Goal: Information Seeking & Learning: Compare options

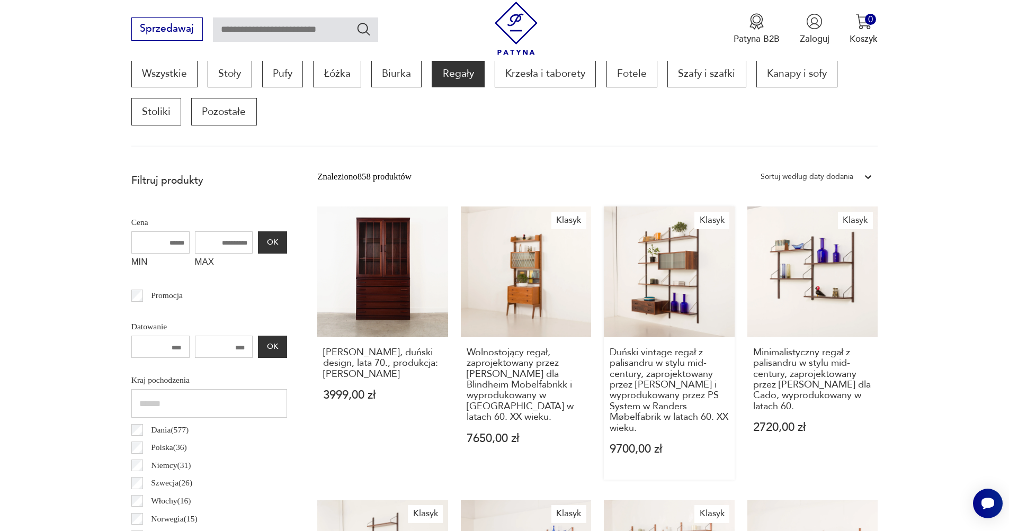
click at [604, 337] on div "Duński vintage regał z palisandru w stylu mid-century, zaprojektowany przez Pre…" at bounding box center [669, 408] width 131 height 142
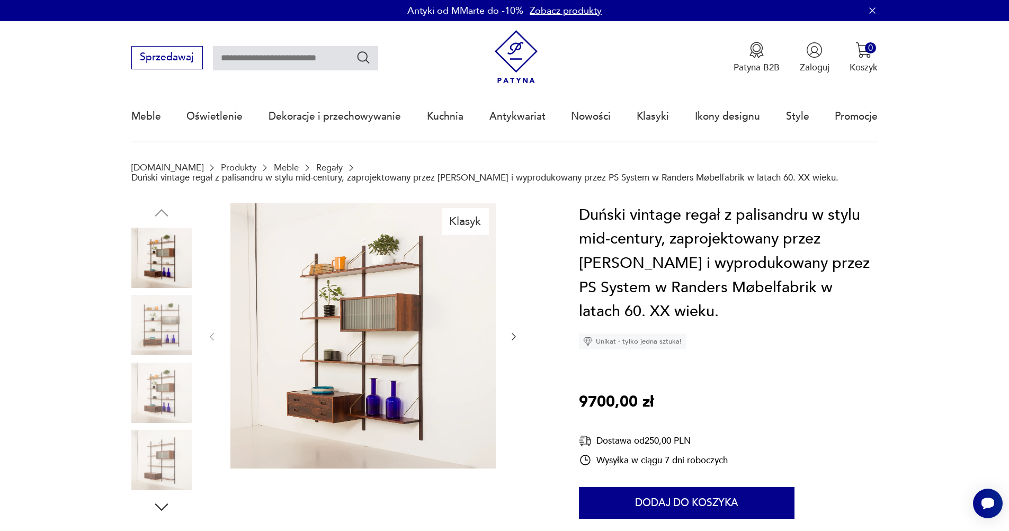
click at [507, 341] on div at bounding box center [363, 336] width 312 height 267
click at [513, 340] on icon "button" at bounding box center [513, 336] width 11 height 11
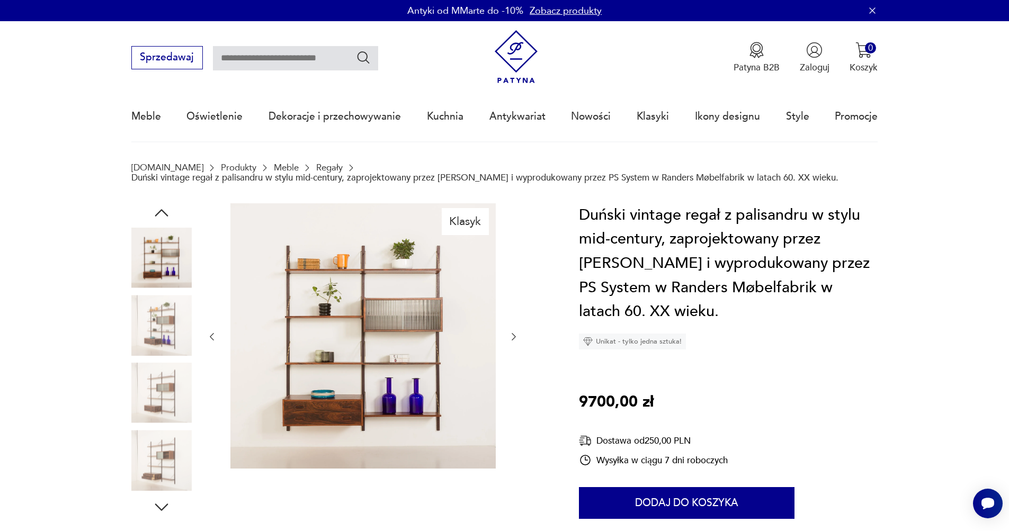
click at [514, 340] on icon "button" at bounding box center [513, 336] width 11 height 11
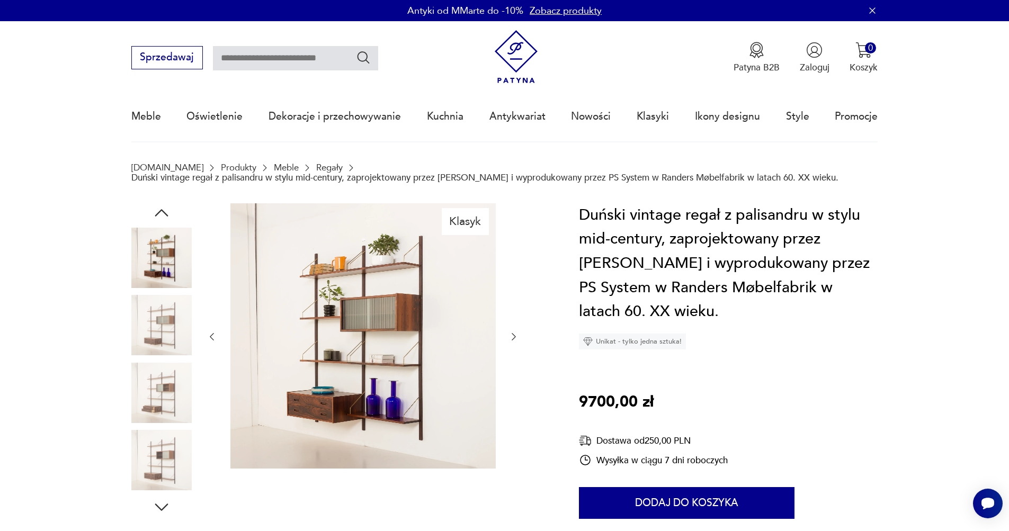
click at [514, 340] on icon "button" at bounding box center [513, 336] width 11 height 11
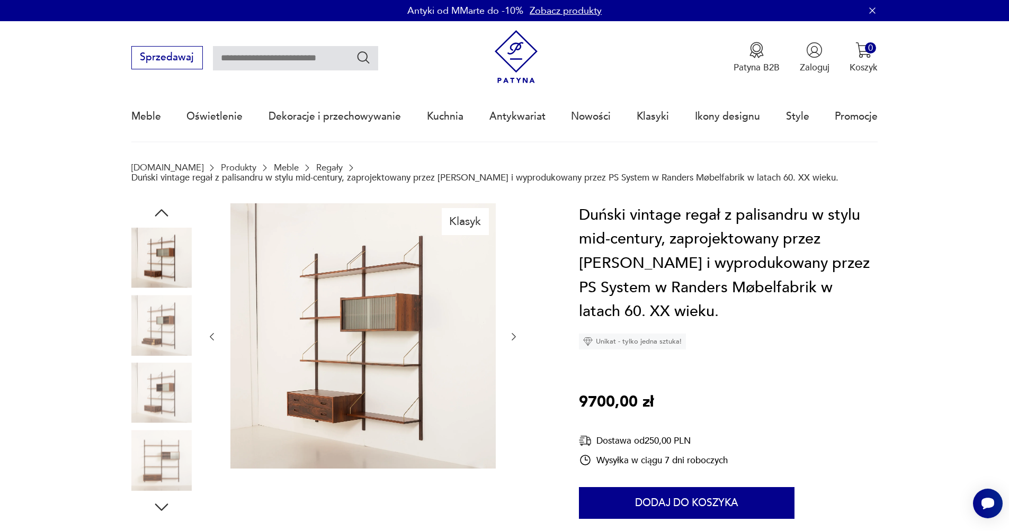
click at [514, 340] on icon "button" at bounding box center [513, 336] width 11 height 11
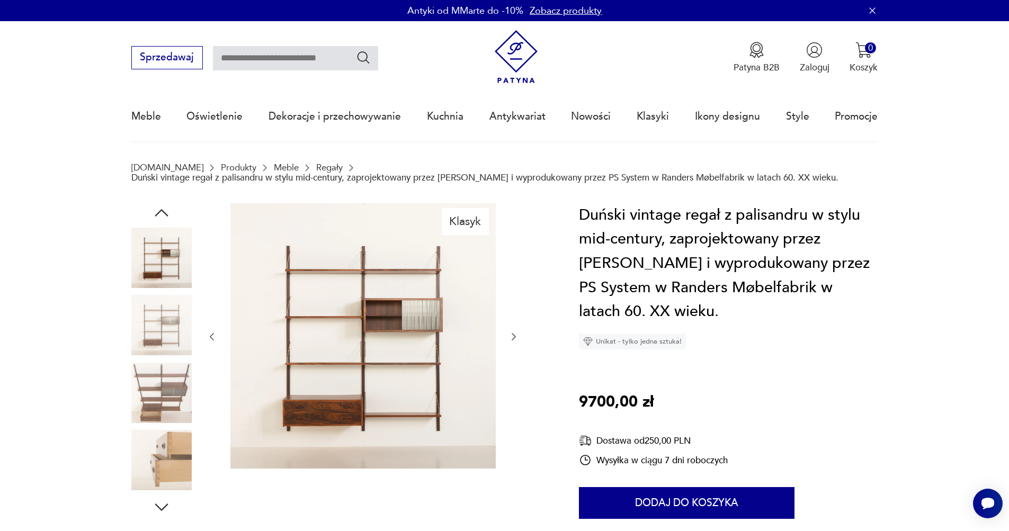
click at [514, 340] on icon "button" at bounding box center [513, 336] width 11 height 11
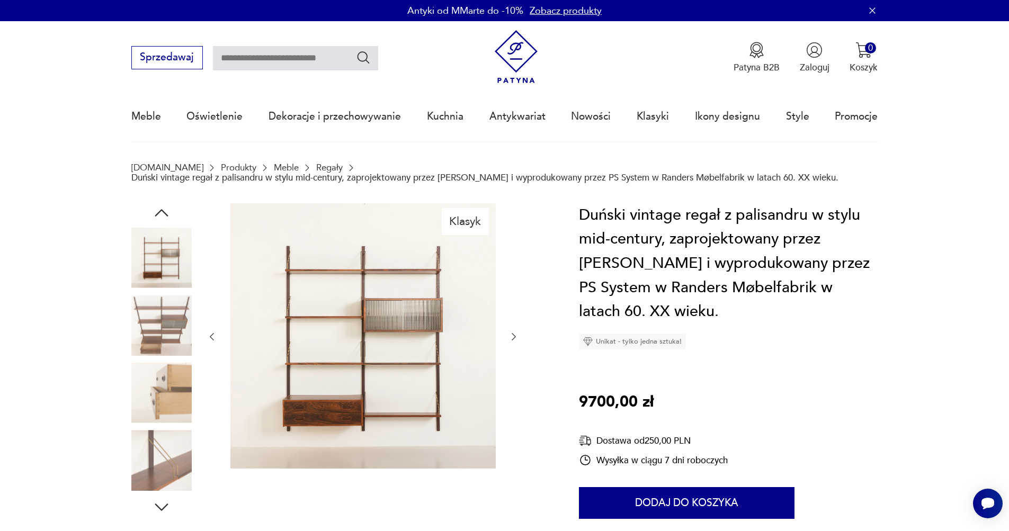
click at [515, 340] on icon "button" at bounding box center [513, 336] width 11 height 11
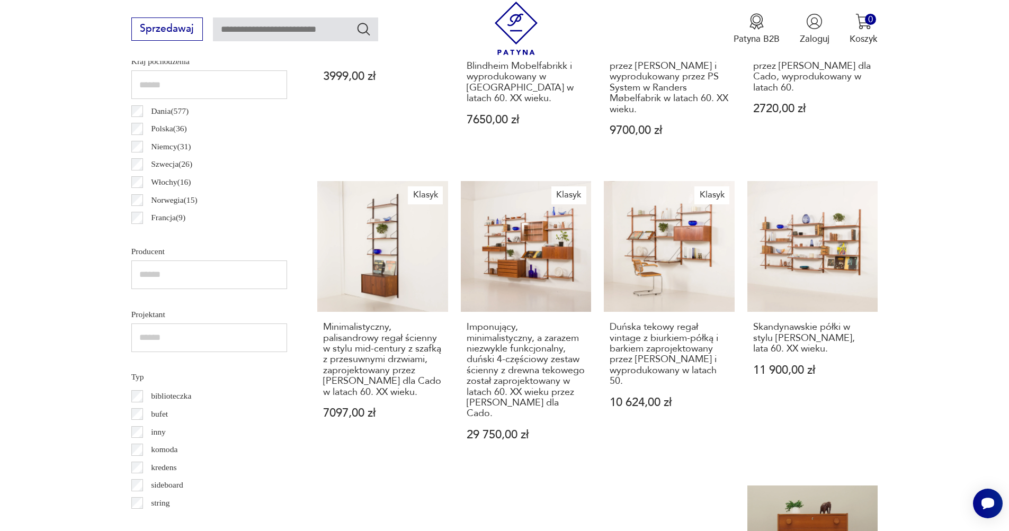
scroll to position [725, 0]
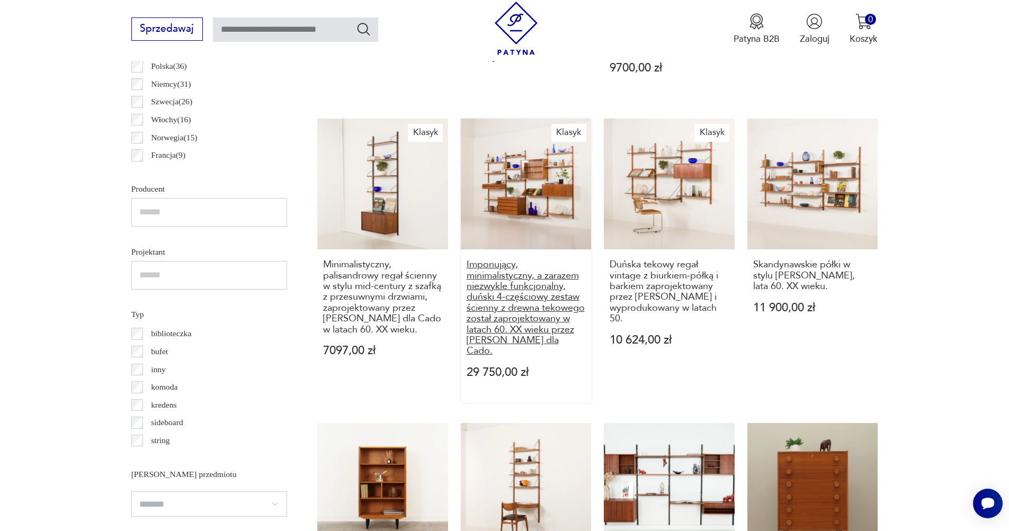
click at [466, 259] on h3 "Imponujący, minimalistyczny, a zarazem niezwykle funkcjonalny, duński 4-częścio…" at bounding box center [525, 307] width 119 height 97
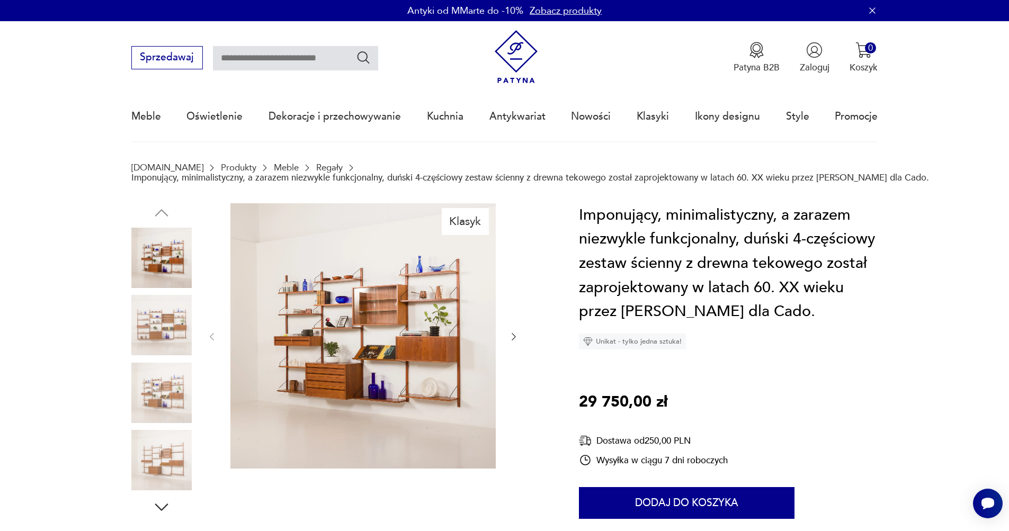
click at [172, 317] on img at bounding box center [161, 325] width 60 height 60
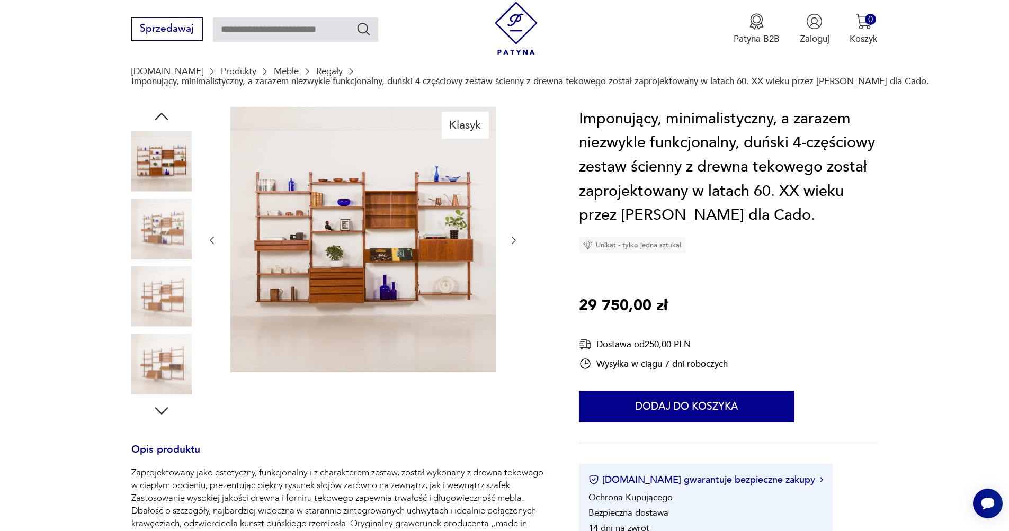
scroll to position [113, 0]
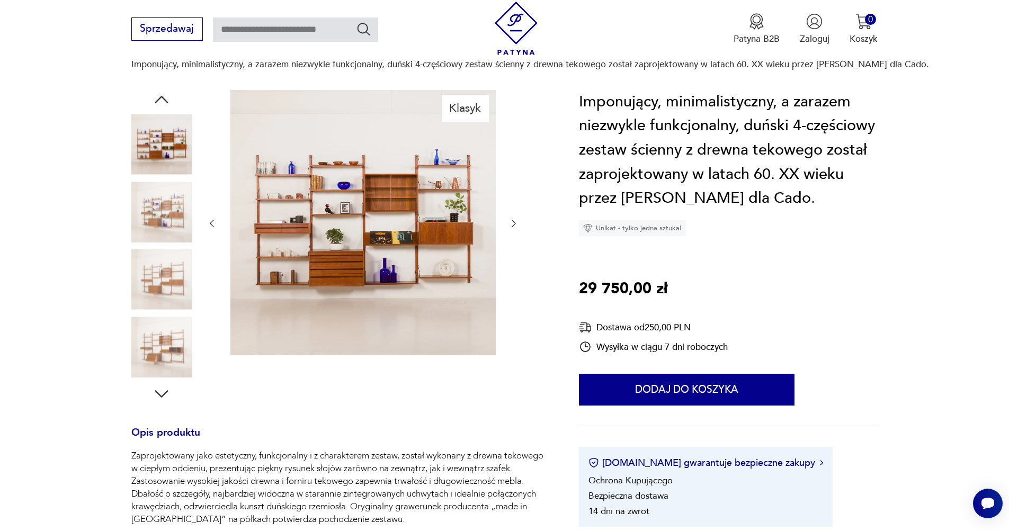
click at [165, 255] on img at bounding box center [161, 279] width 60 height 60
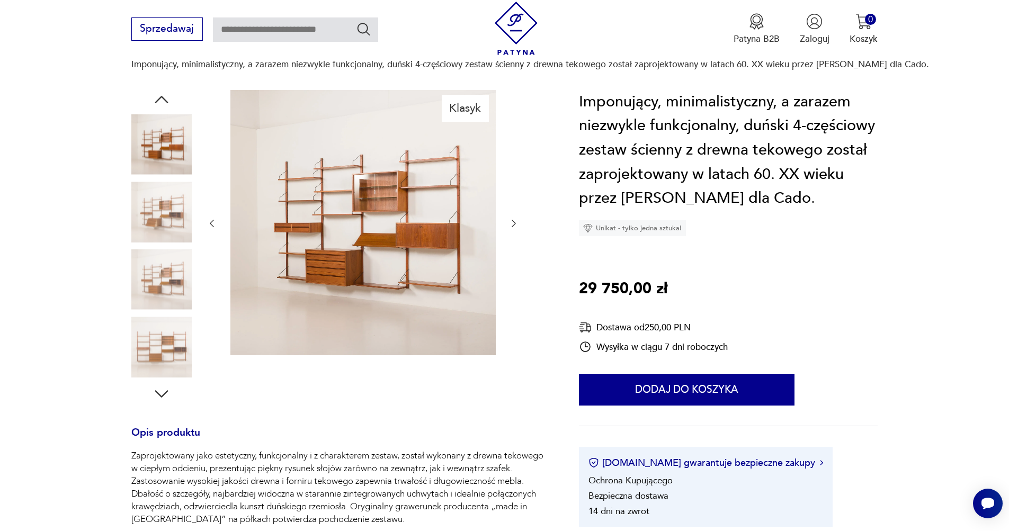
click at [188, 366] on img at bounding box center [161, 347] width 60 height 60
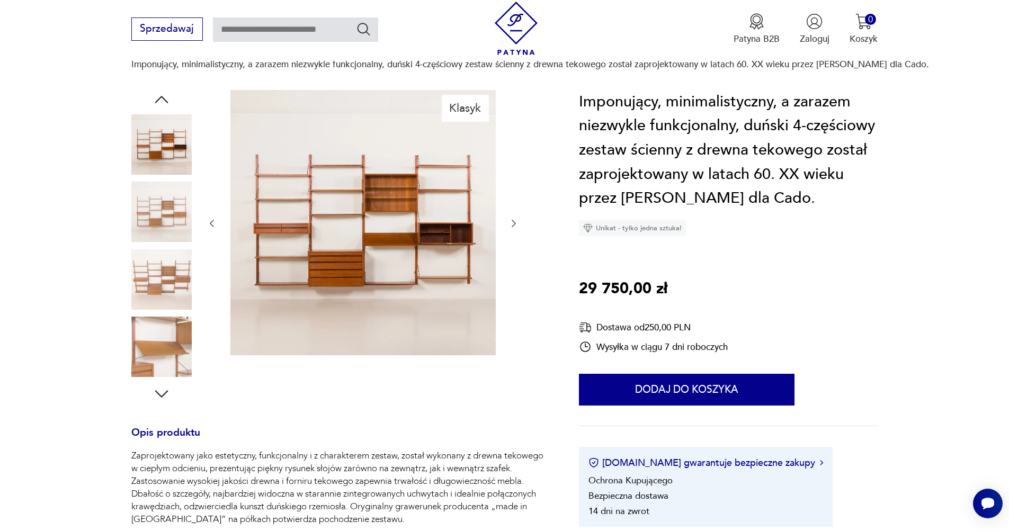
click at [158, 397] on icon "button" at bounding box center [161, 393] width 19 height 19
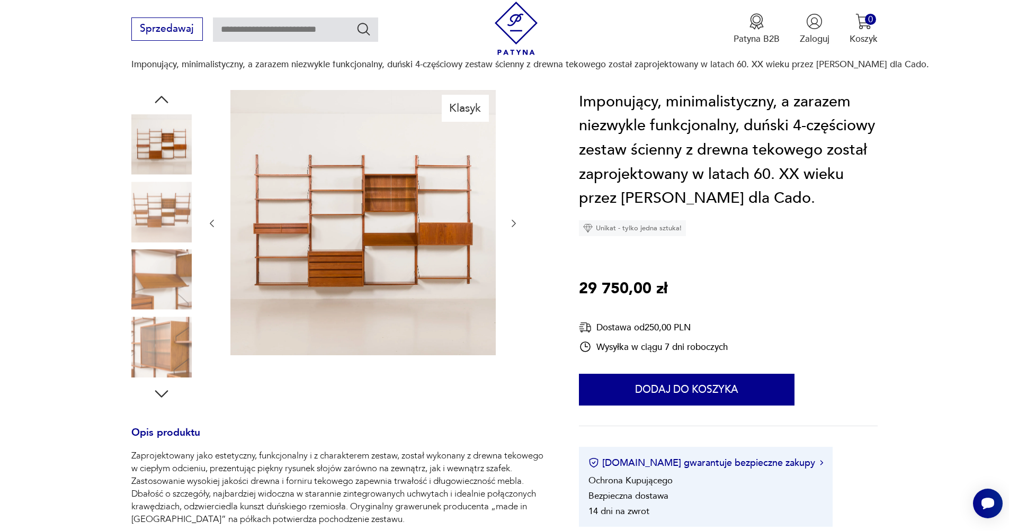
click at [161, 267] on img at bounding box center [161, 279] width 60 height 60
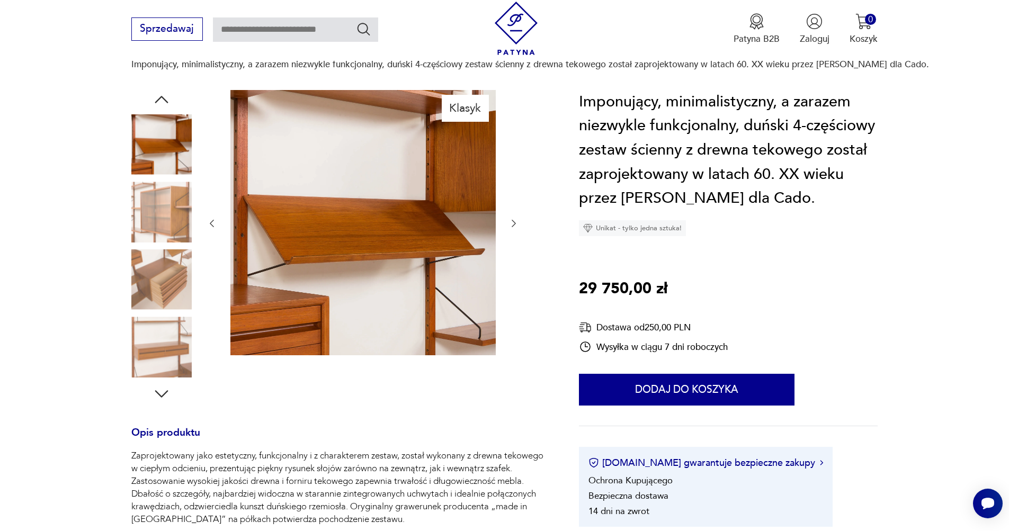
click at [163, 321] on img at bounding box center [161, 347] width 60 height 60
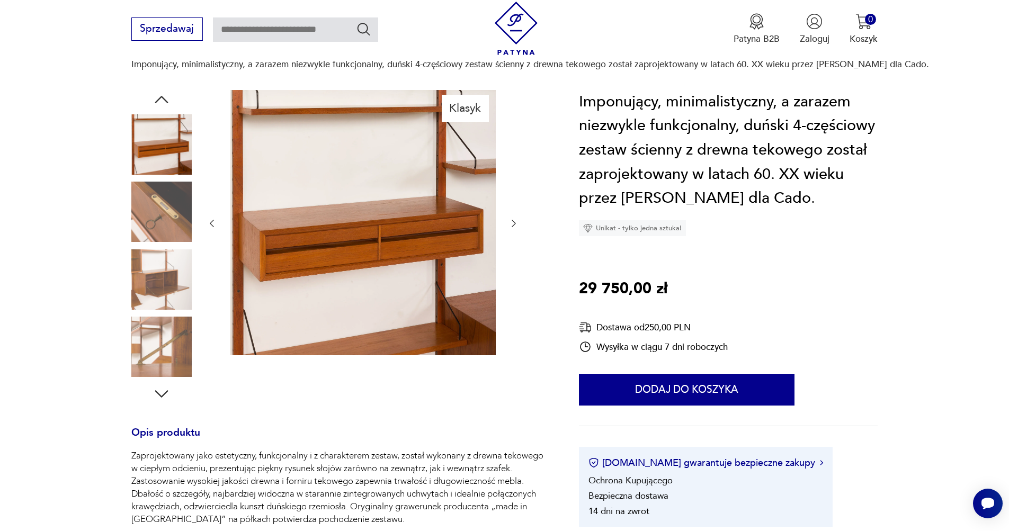
click at [164, 100] on icon "button" at bounding box center [161, 99] width 19 height 19
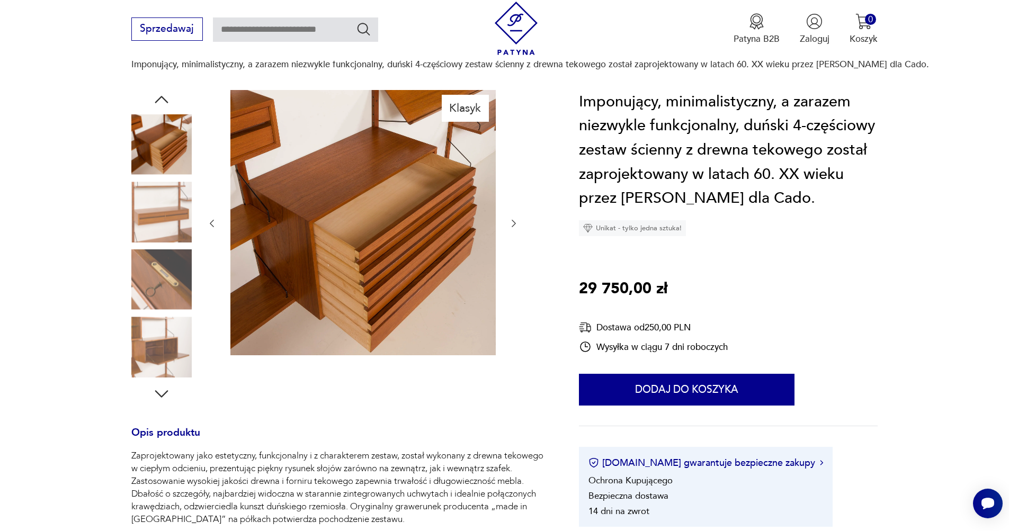
click at [164, 100] on icon "button" at bounding box center [161, 99] width 19 height 19
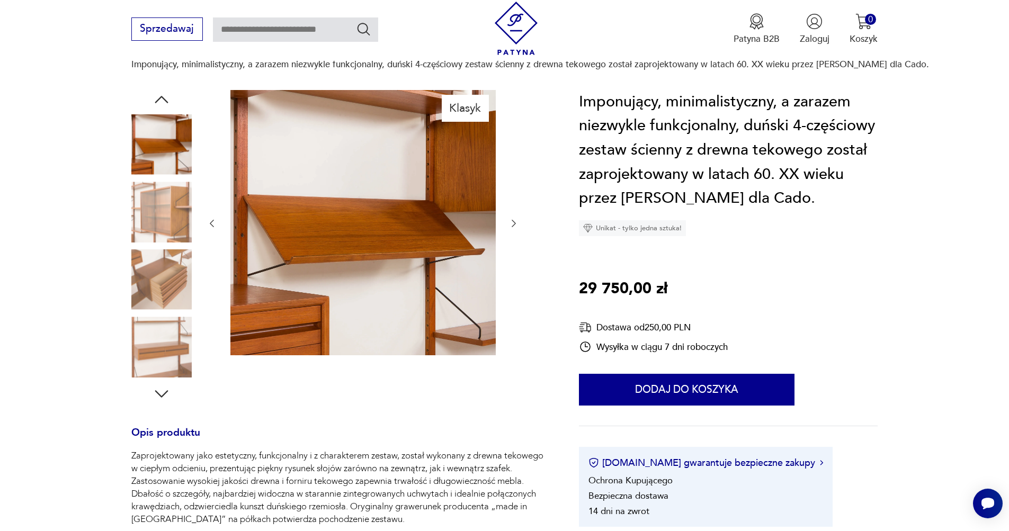
click at [164, 100] on icon "button" at bounding box center [161, 99] width 19 height 19
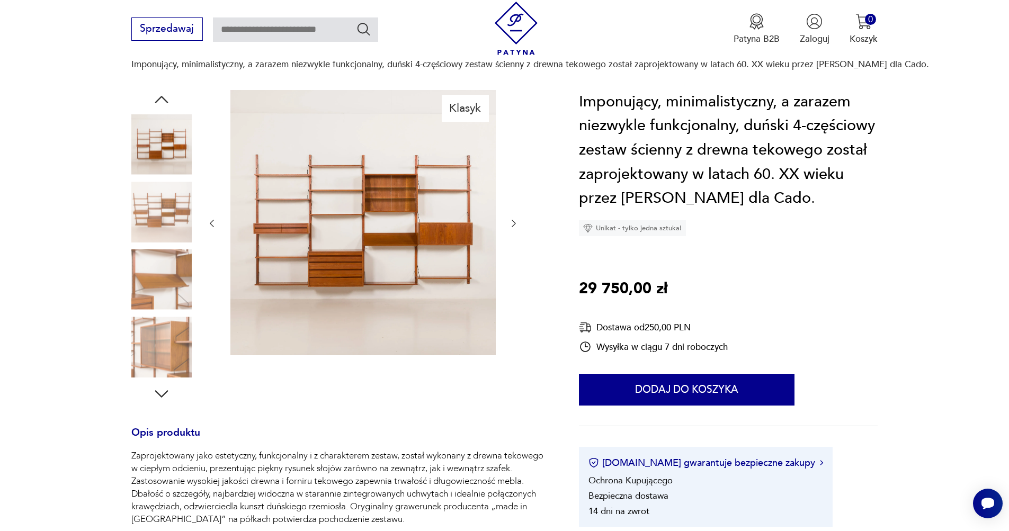
click at [164, 100] on icon "button" at bounding box center [161, 99] width 19 height 19
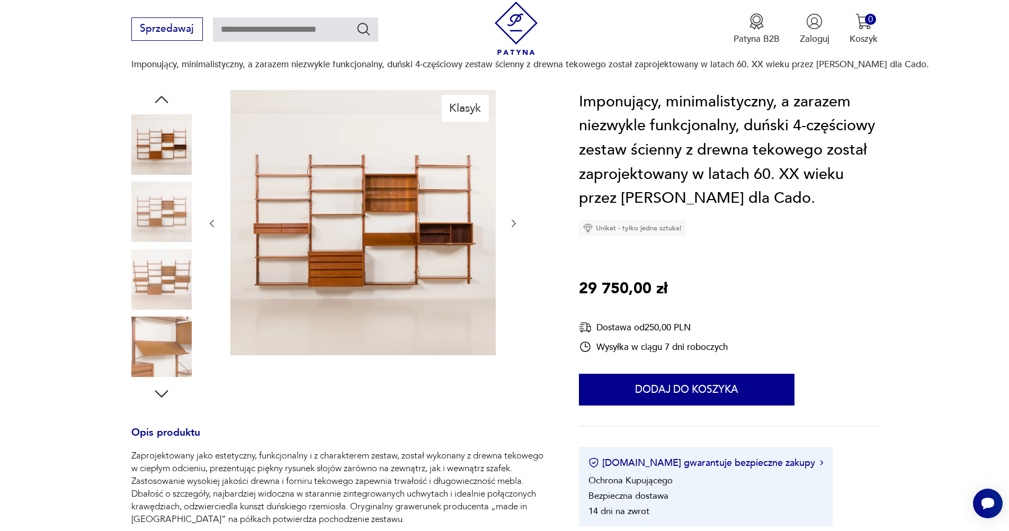
click at [164, 100] on icon "button" at bounding box center [161, 99] width 19 height 19
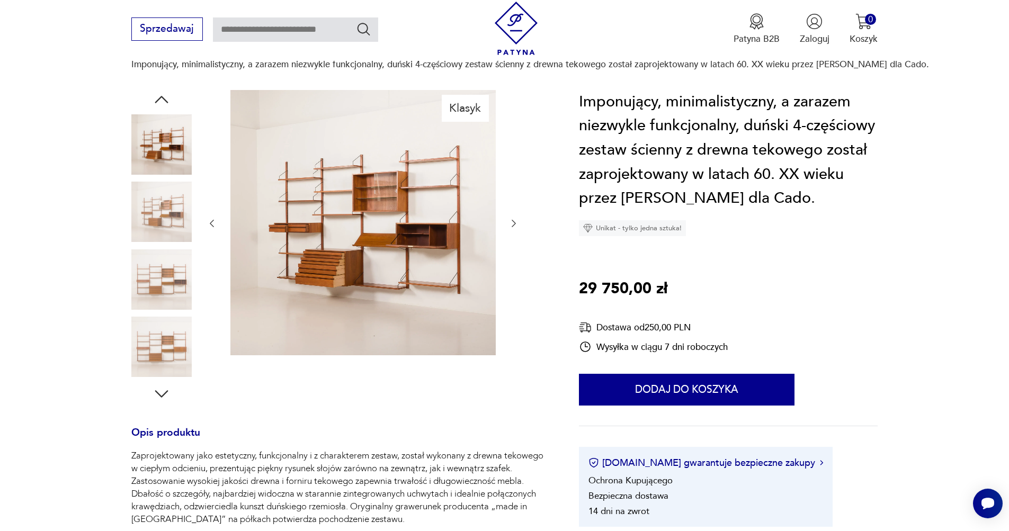
click at [164, 100] on icon "button" at bounding box center [161, 99] width 19 height 19
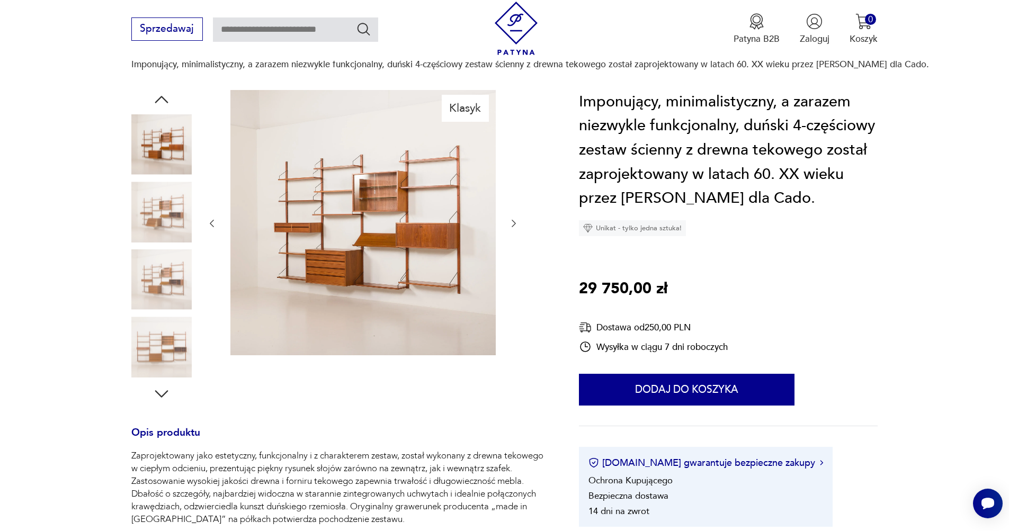
click at [164, 100] on icon "button" at bounding box center [161, 99] width 19 height 19
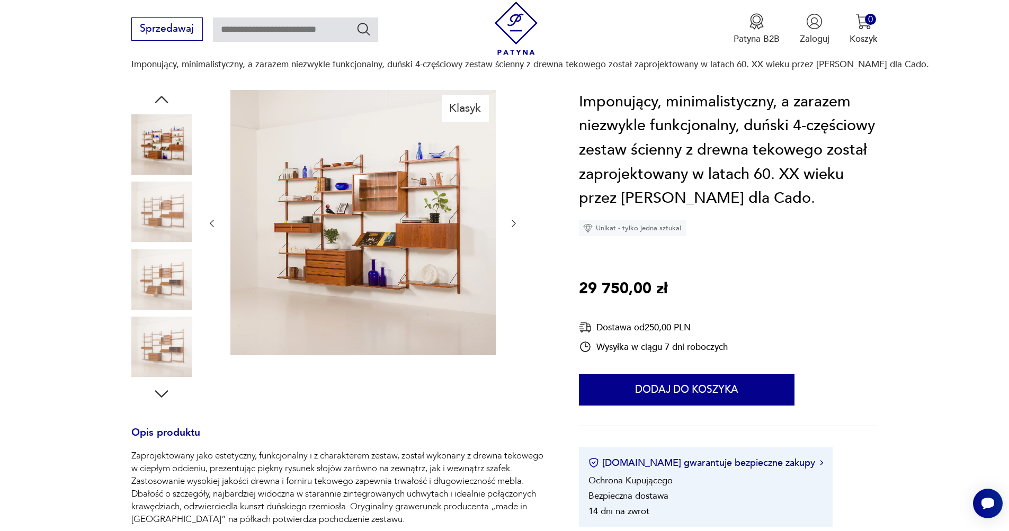
click at [161, 202] on img at bounding box center [161, 212] width 60 height 60
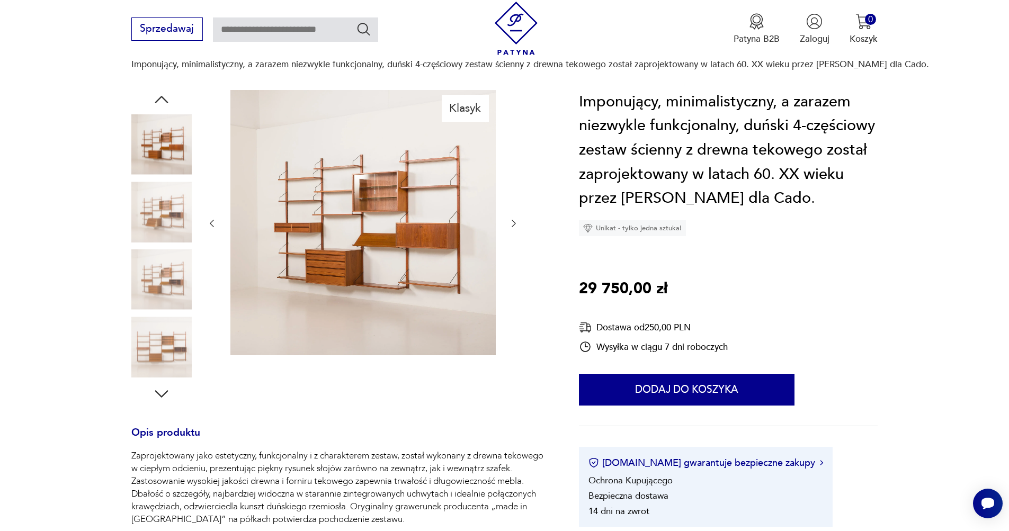
click at [162, 165] on img at bounding box center [161, 144] width 60 height 60
click at [160, 150] on img at bounding box center [161, 144] width 60 height 60
click at [160, 143] on img at bounding box center [161, 144] width 60 height 60
click at [158, 95] on icon "button" at bounding box center [161, 99] width 19 height 19
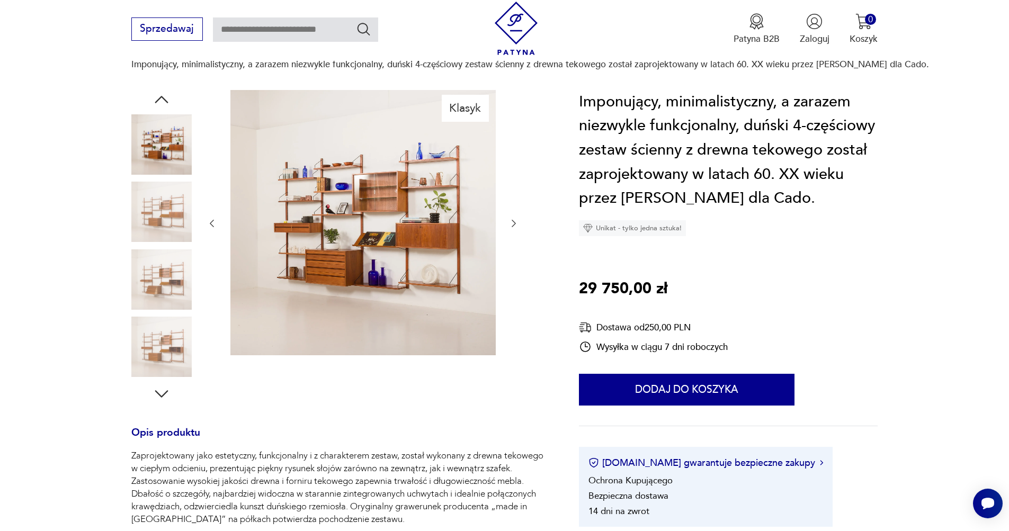
click at [183, 100] on div at bounding box center [161, 246] width 60 height 313
drag, startPoint x: 580, startPoint y: 173, endPoint x: 810, endPoint y: 206, distance: 231.6
click at [810, 206] on h1 "Imponujący, minimalistyczny, a zarazem niezwykle funkcjonalny, duński 4-częścio…" at bounding box center [728, 150] width 299 height 121
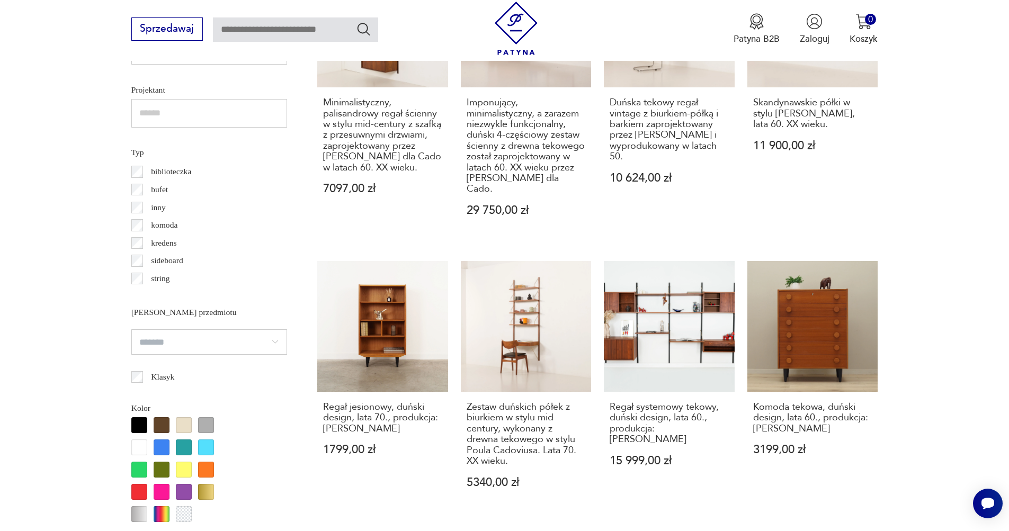
scroll to position [1419, 0]
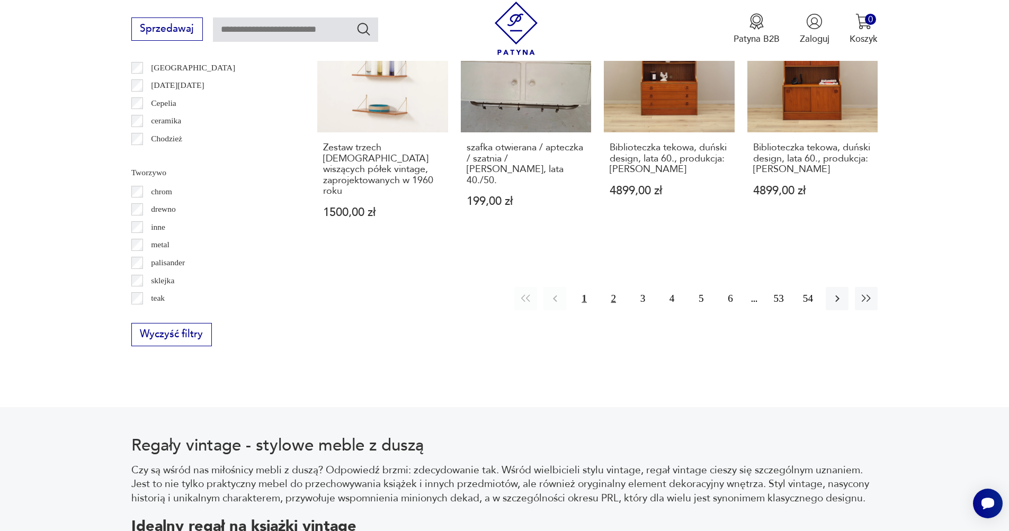
click at [611, 287] on button "2" at bounding box center [613, 298] width 23 height 23
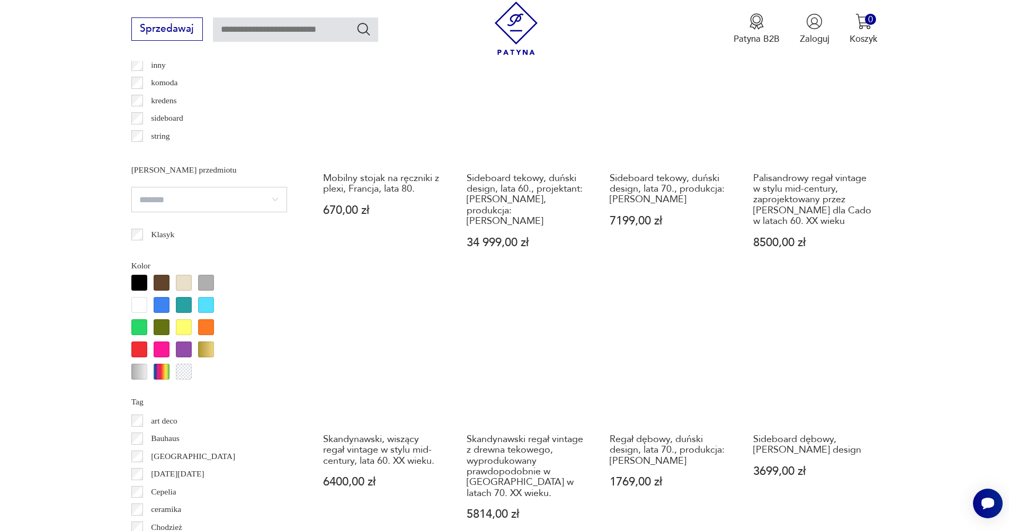
scroll to position [1113, 0]
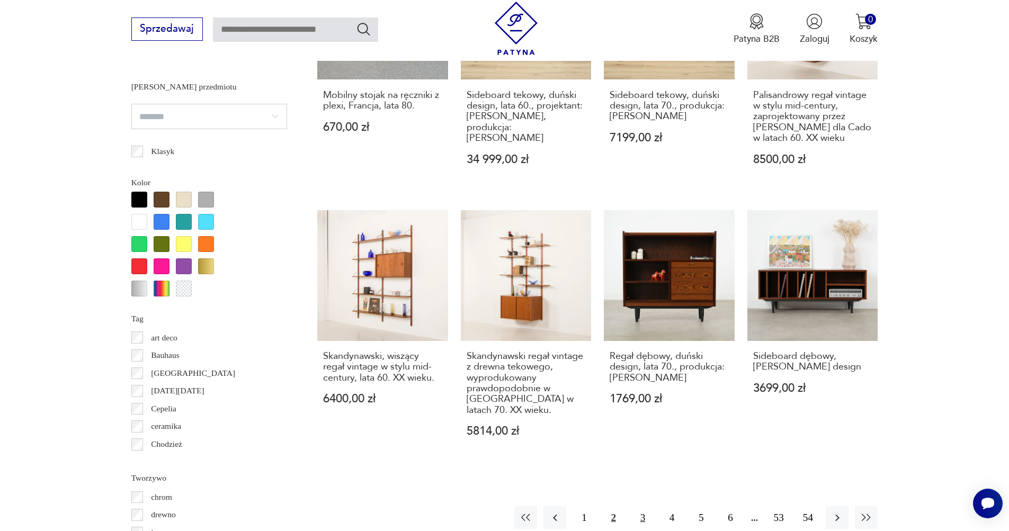
click at [644, 506] on button "3" at bounding box center [642, 517] width 23 height 23
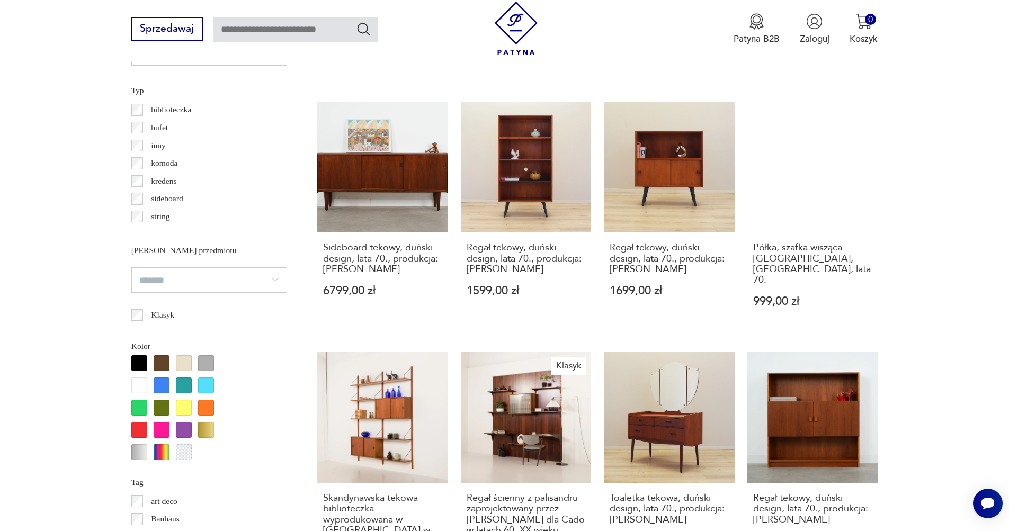
scroll to position [1167, 0]
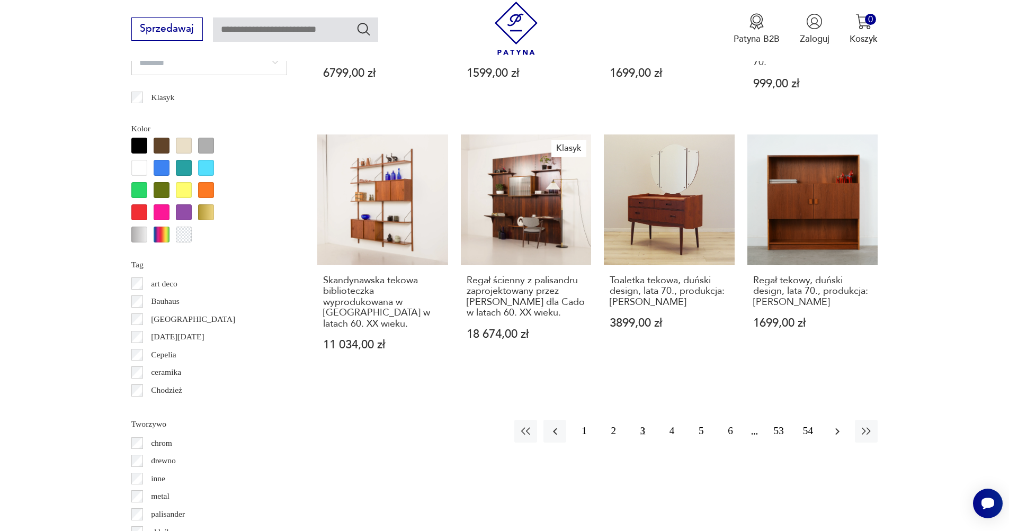
click at [841, 425] on icon "button" at bounding box center [837, 431] width 13 height 13
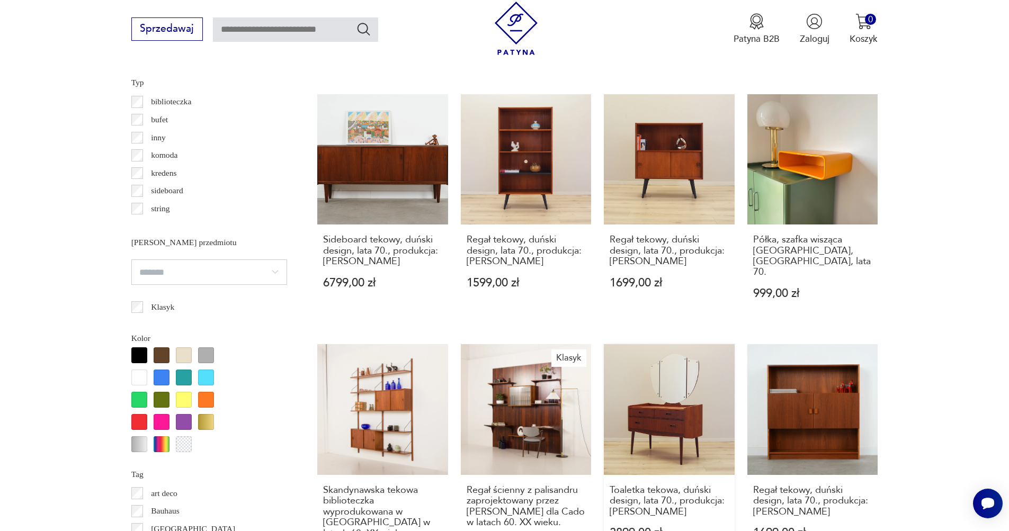
scroll to position [849, 0]
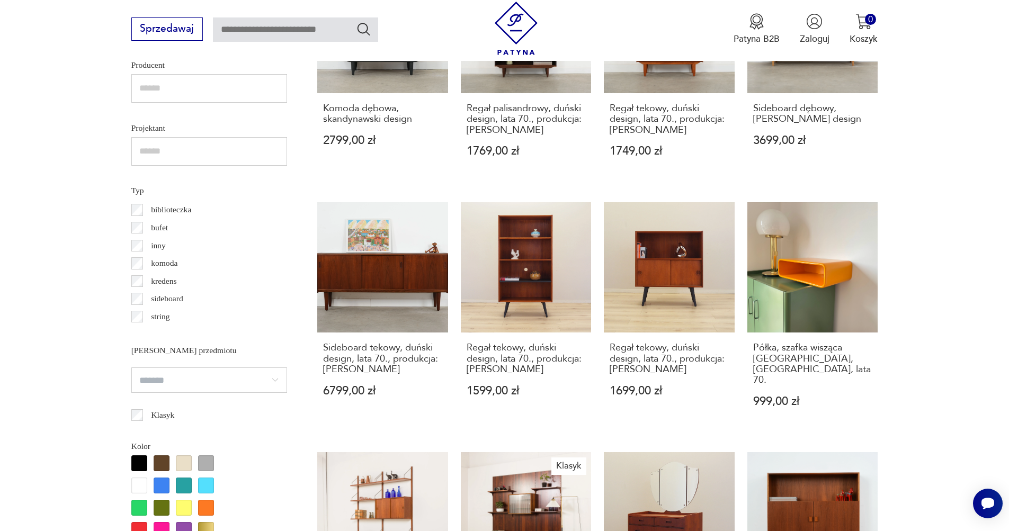
click at [994, 40] on div "Sprzedawaj Patyna B2B Zaloguj 0 Koszyk Twój koszyk ( 0 ) Brak produktów w koszy…" at bounding box center [504, 30] width 1009 height 61
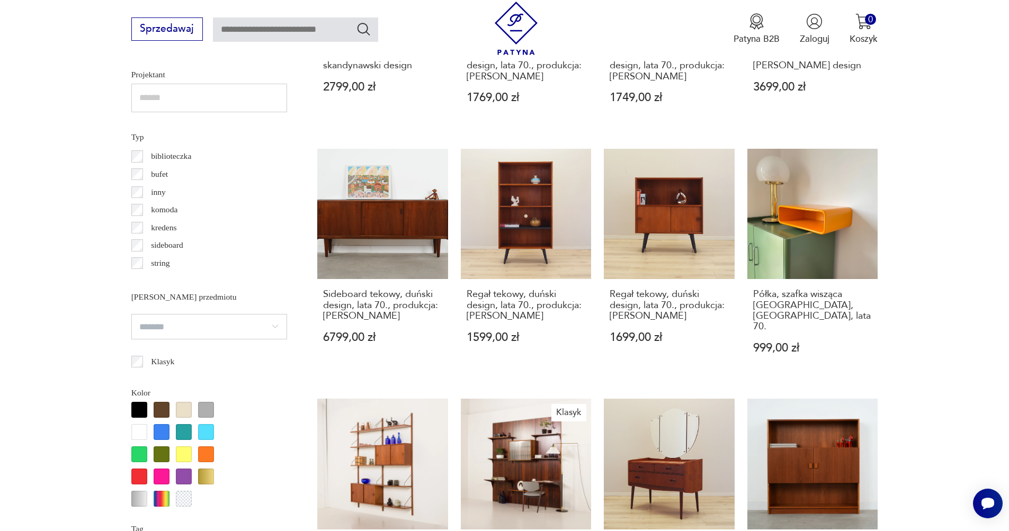
scroll to position [1020, 0]
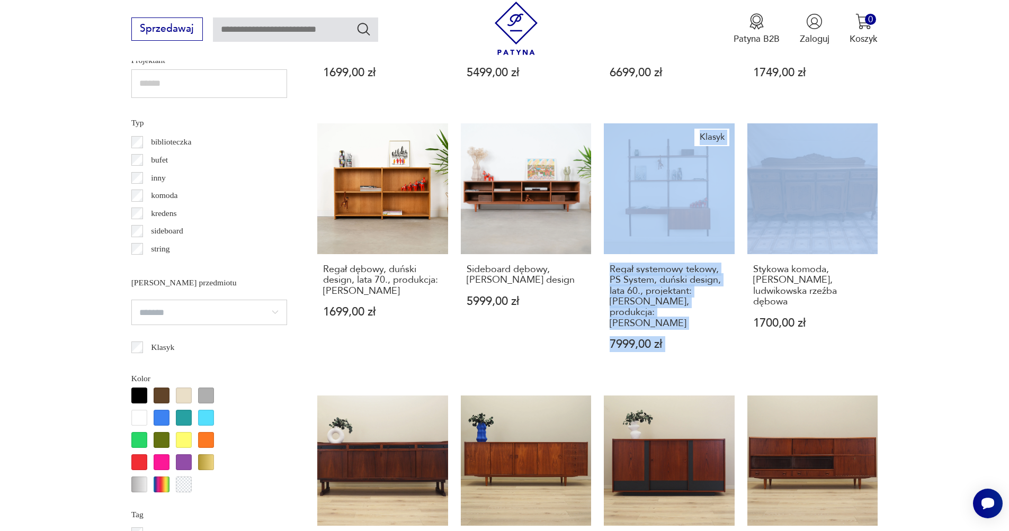
scroll to position [1129, 0]
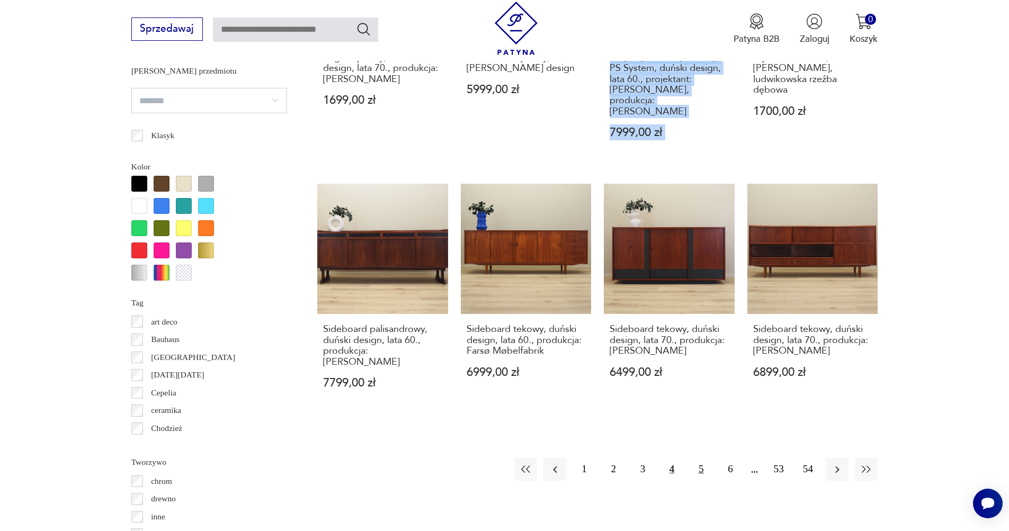
click at [708, 458] on button "5" at bounding box center [700, 469] width 23 height 23
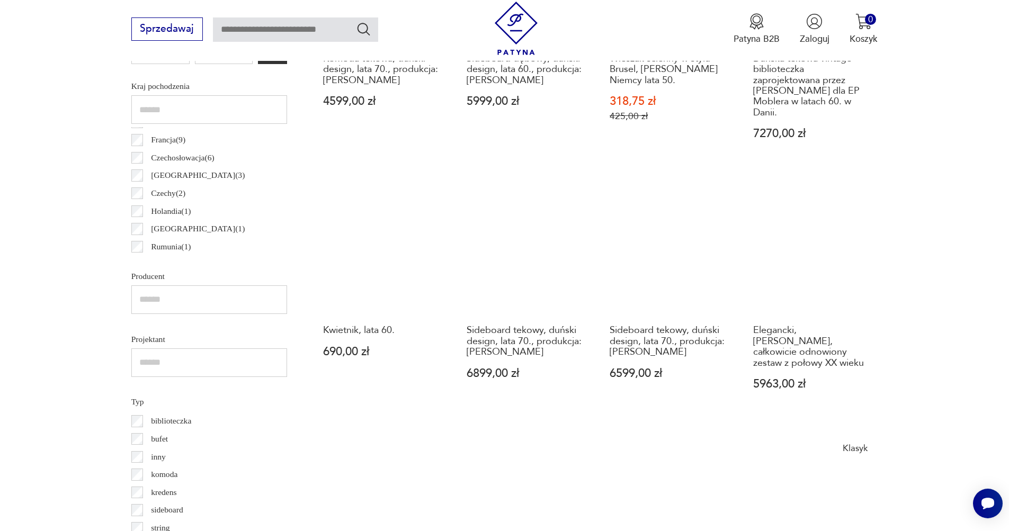
scroll to position [660, 0]
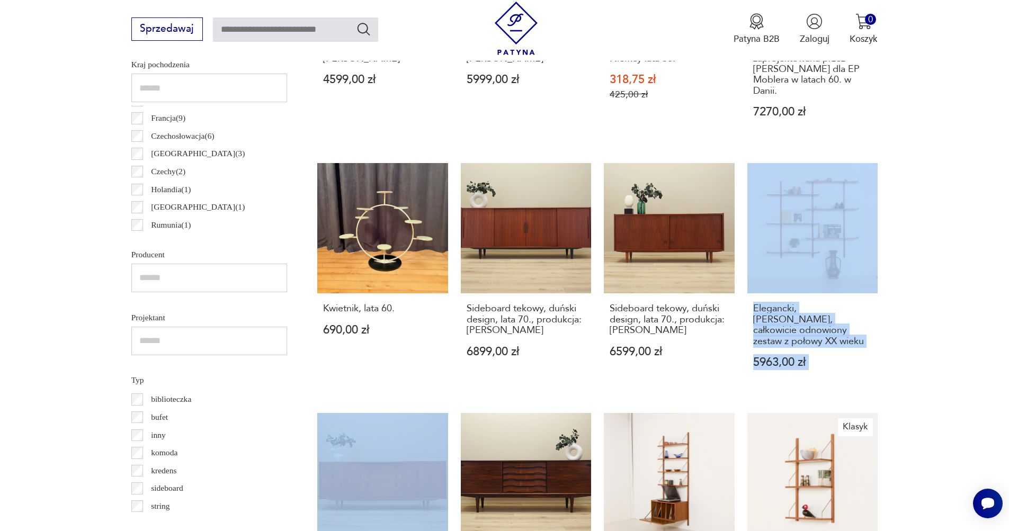
click at [921, 290] on section "Filtruj produkty Cena MIN MAX OK Promocja Datowanie OK Kraj pochodzenia Norwegi…" at bounding box center [504, 509] width 1009 height 1315
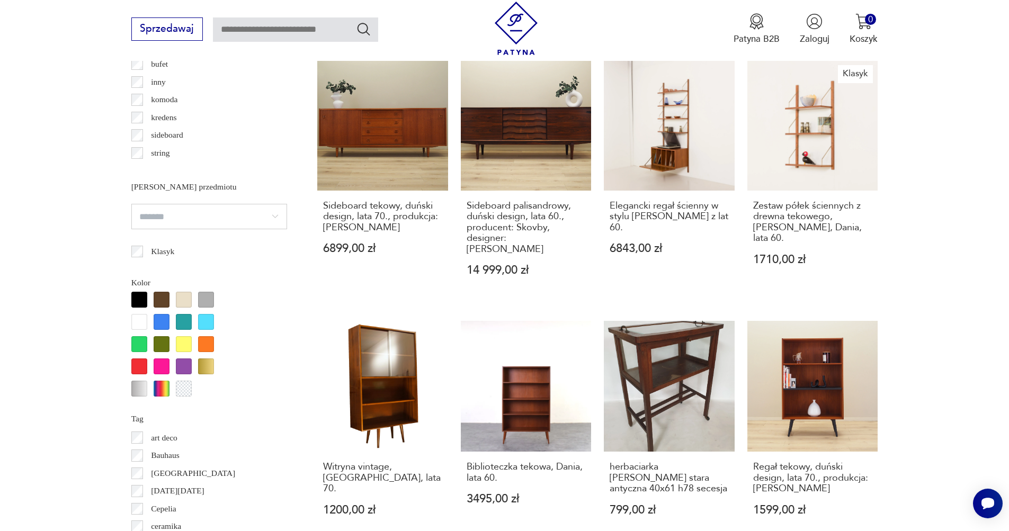
scroll to position [1110, 0]
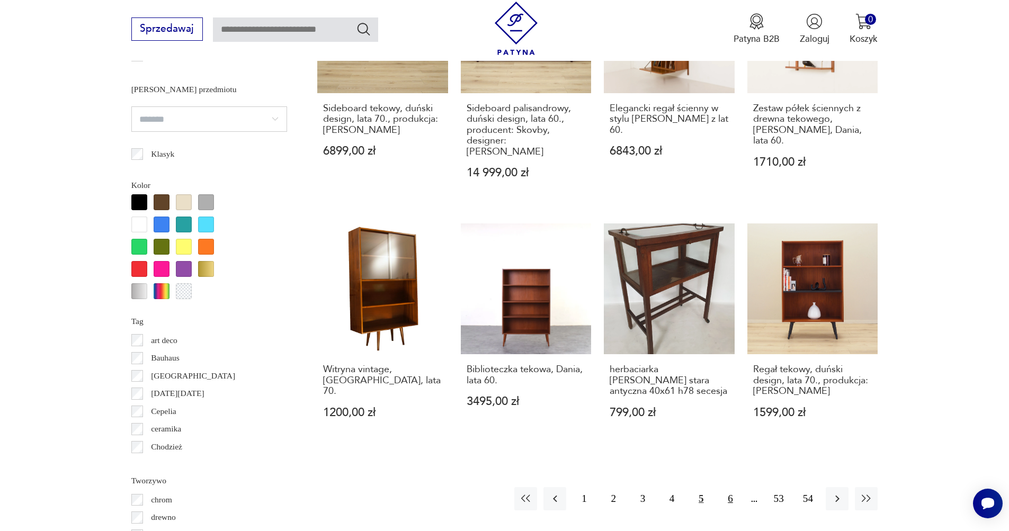
click at [729, 487] on button "6" at bounding box center [730, 498] width 23 height 23
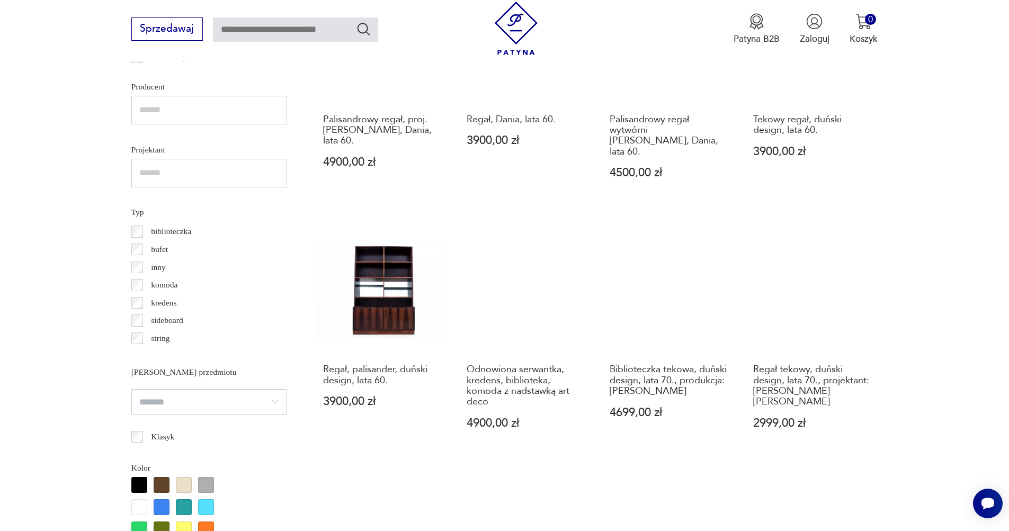
scroll to position [1029, 0]
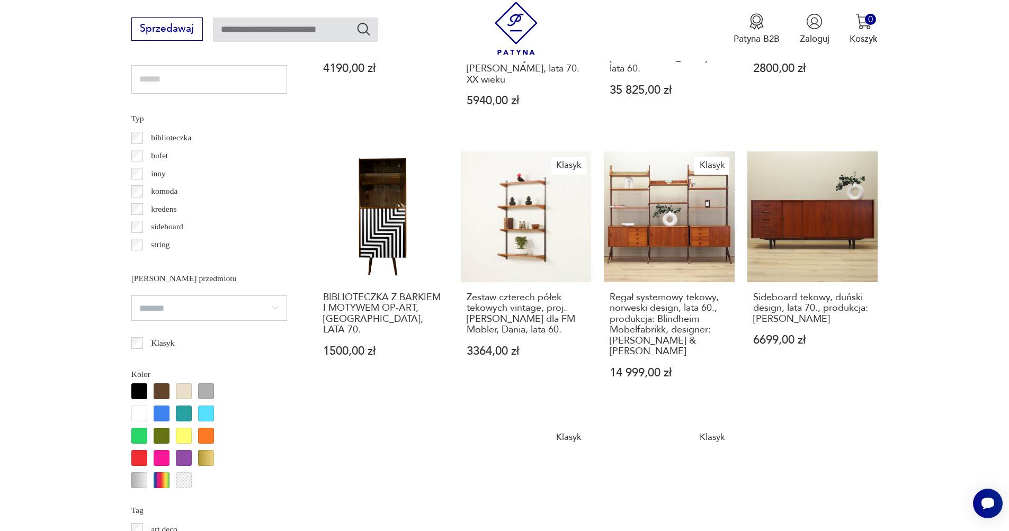
scroll to position [77, 0]
